Goal: Task Accomplishment & Management: Complete application form

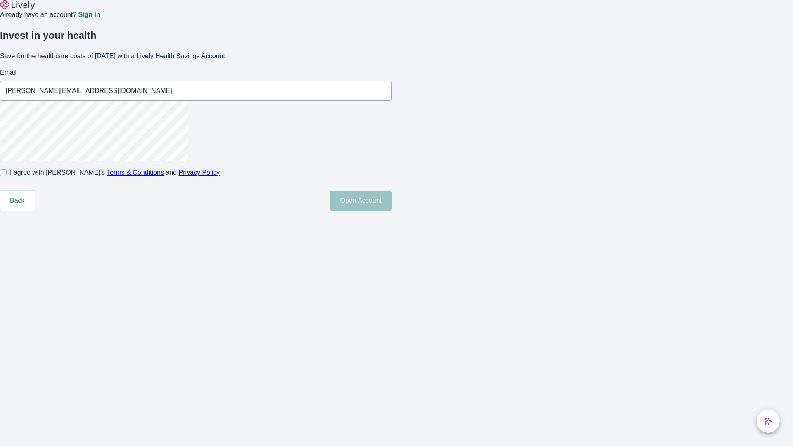
click at [7, 176] on input "I agree with Lively’s Terms & Conditions and Privacy Policy" at bounding box center [3, 172] width 7 height 7
checkbox input "true"
click at [391, 211] on button "Open Account" at bounding box center [361, 201] width 62 height 20
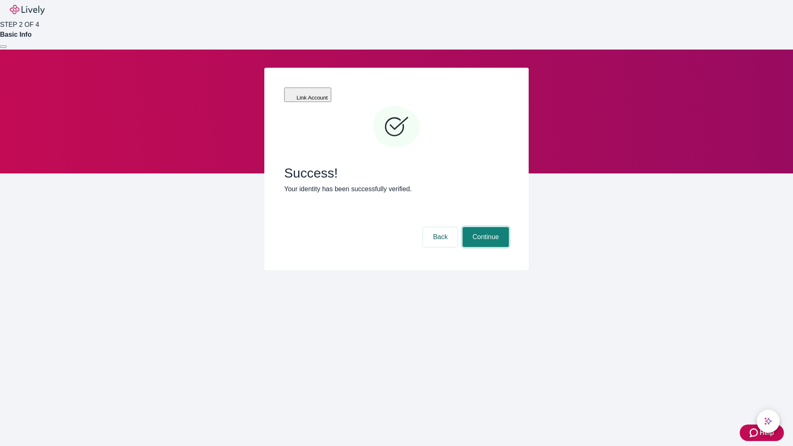
click at [484, 227] on button "Continue" at bounding box center [485, 237] width 46 height 20
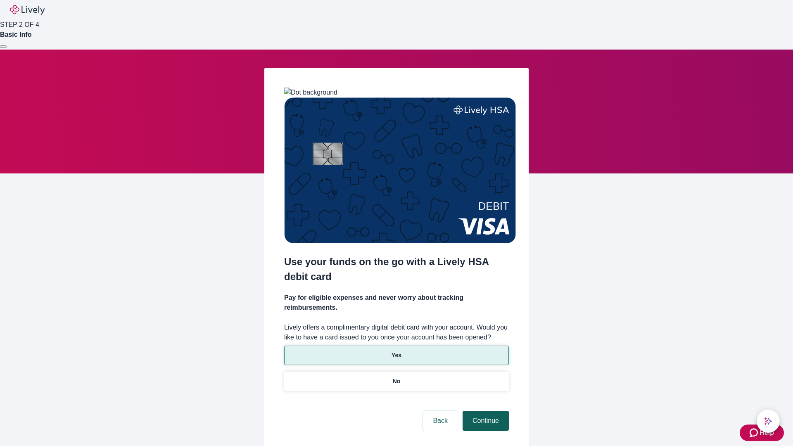
click at [396, 351] on p "Yes" at bounding box center [396, 355] width 10 height 9
click at [484, 411] on button "Continue" at bounding box center [485, 421] width 46 height 20
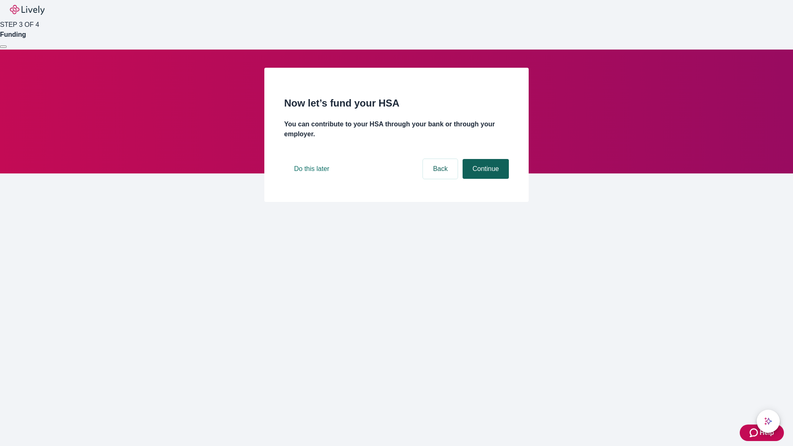
click at [484, 179] on button "Continue" at bounding box center [485, 169] width 46 height 20
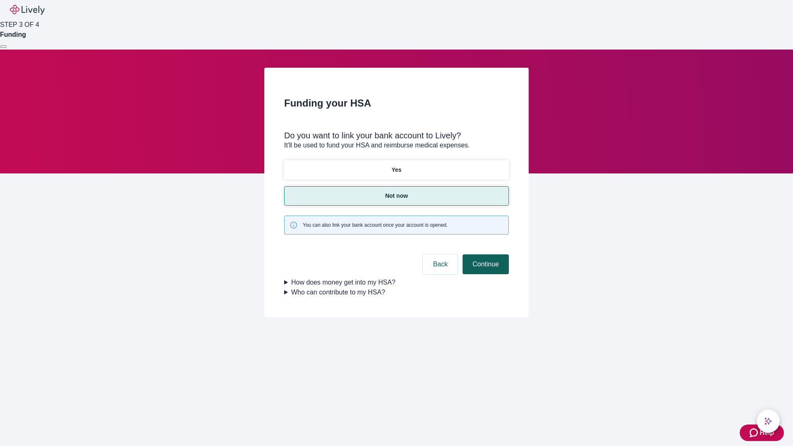
click at [484, 254] on button "Continue" at bounding box center [485, 264] width 46 height 20
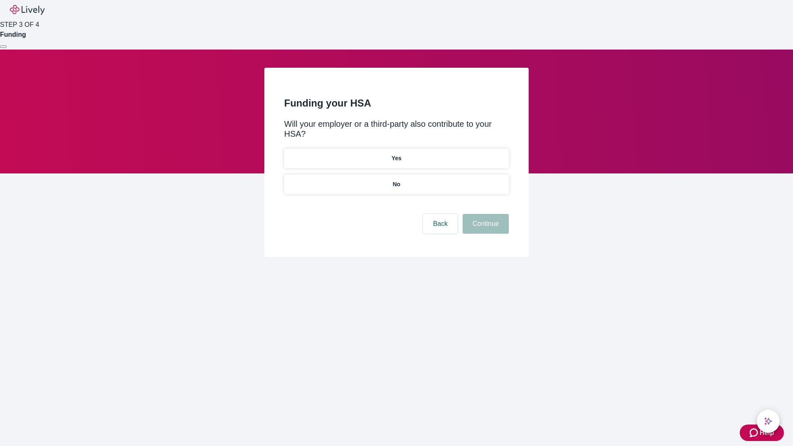
click at [396, 180] on p "No" at bounding box center [397, 184] width 8 height 9
click at [484, 214] on button "Continue" at bounding box center [485, 224] width 46 height 20
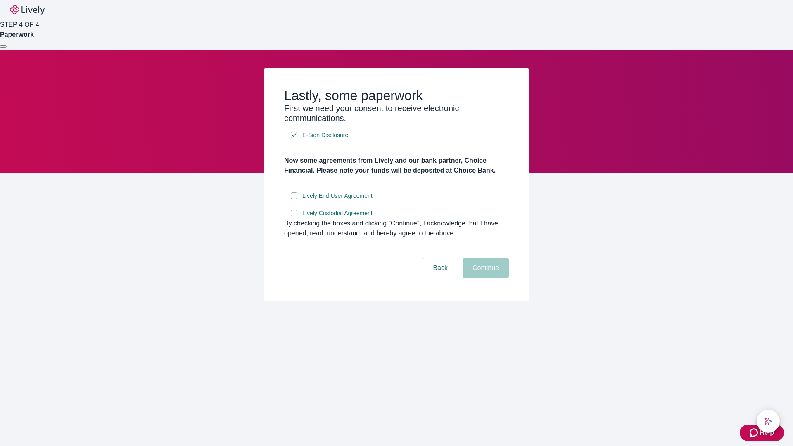
click at [294, 199] on input "Lively End User Agreement" at bounding box center [294, 195] width 7 height 7
checkbox input "true"
click at [294, 216] on input "Lively Custodial Agreement" at bounding box center [294, 213] width 7 height 7
checkbox input "true"
click at [484, 278] on button "Continue" at bounding box center [485, 268] width 46 height 20
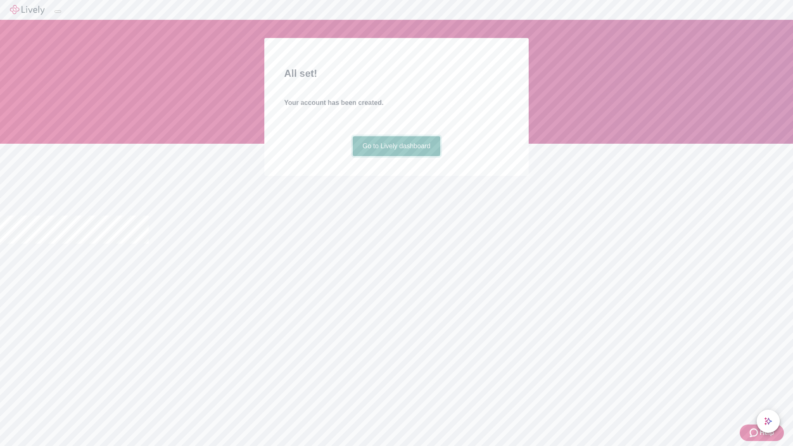
click at [396, 156] on link "Go to Lively dashboard" at bounding box center [397, 146] width 88 height 20
